Goal: Navigation & Orientation: Find specific page/section

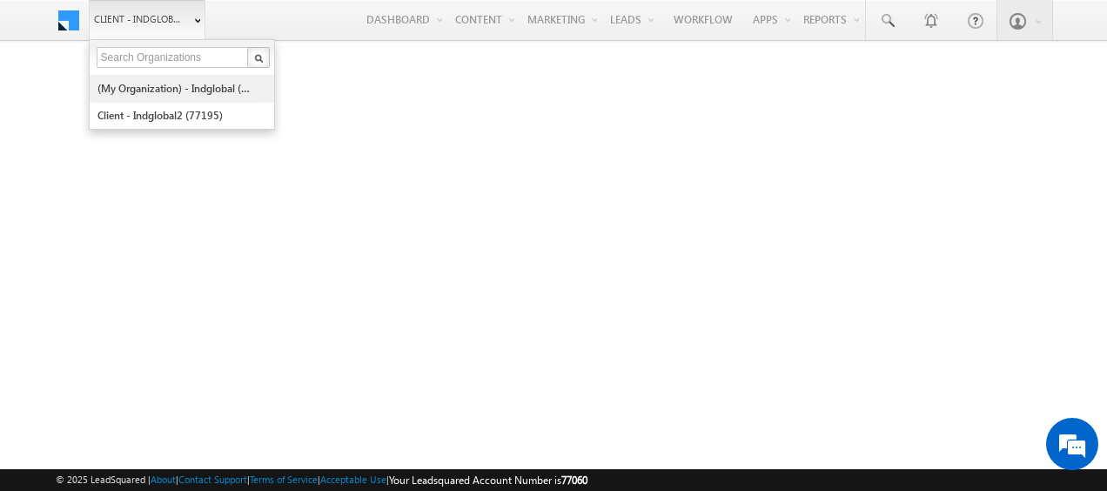
click at [164, 86] on link "(My Organization) - indglobal (48060)" at bounding box center [176, 88] width 159 height 27
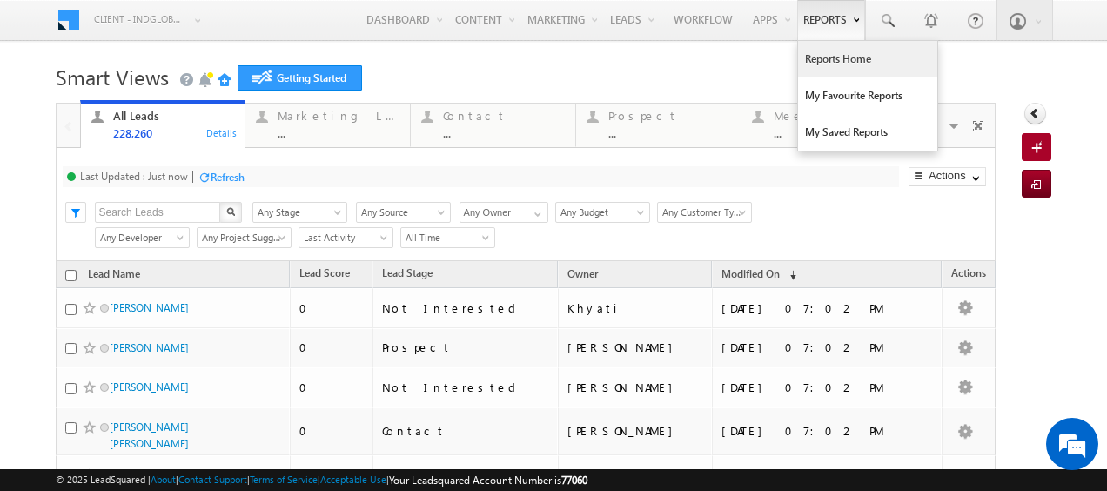
click at [823, 66] on link "Reports Home" at bounding box center [867, 59] width 139 height 37
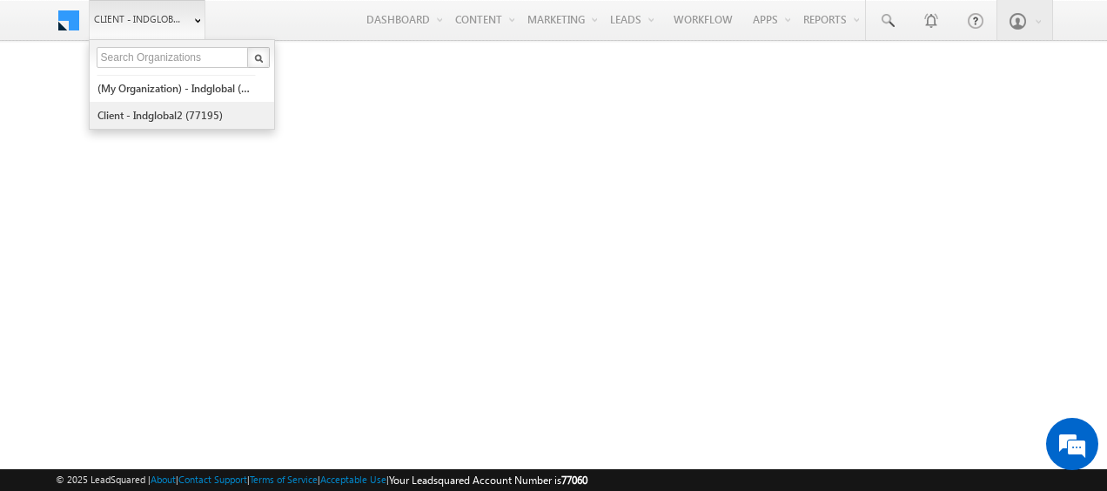
click at [185, 110] on link "Client - indglobal2 (77195)" at bounding box center [176, 115] width 159 height 27
